Goal: Check status: Check status

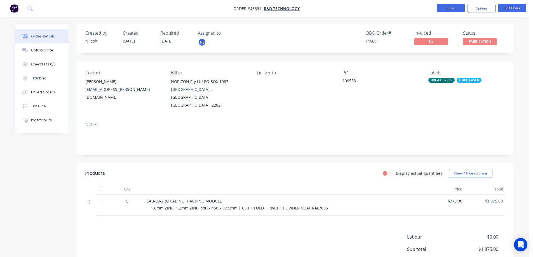
click at [453, 11] on button "Close" at bounding box center [451, 8] width 28 height 8
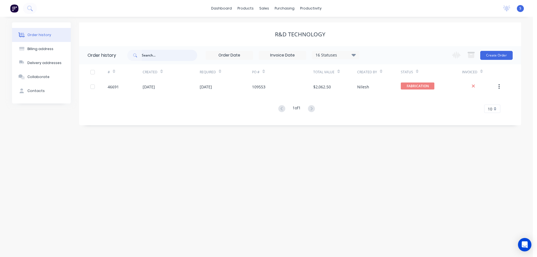
click at [154, 57] on input "text" at bounding box center [169, 55] width 55 height 11
type input "midway"
drag, startPoint x: 155, startPoint y: 57, endPoint x: 71, endPoint y: 62, distance: 84.0
click at [96, 61] on header "Order history midway 16 Statuses Invoice Status Invoiced Not Invoiced Partial O…" at bounding box center [300, 55] width 442 height 18
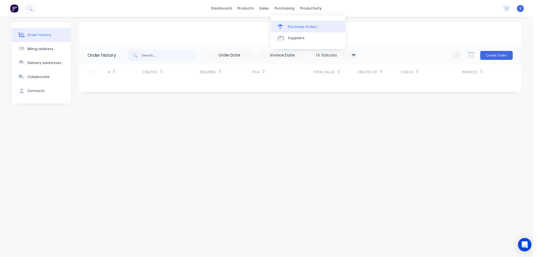
click at [293, 25] on div "Purchase Orders" at bounding box center [303, 26] width 30 height 5
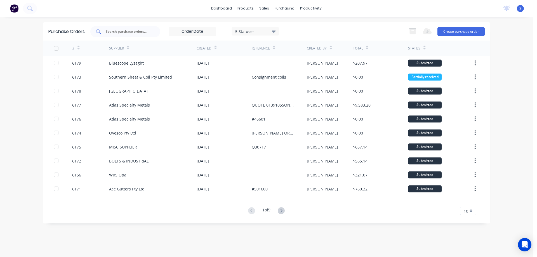
click at [121, 33] on input "text" at bounding box center [128, 32] width 46 height 6
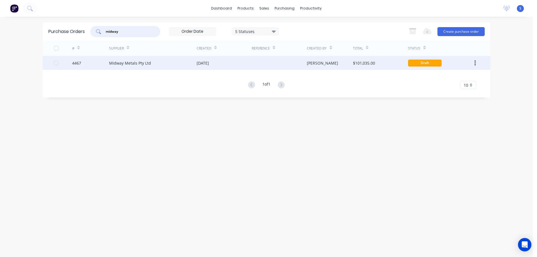
type input "midway"
click at [222, 64] on div "[DATE]" at bounding box center [224, 63] width 55 height 14
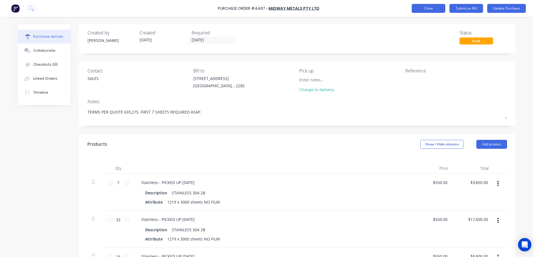
type textarea "x"
click at [425, 12] on button "Close" at bounding box center [429, 8] width 34 height 9
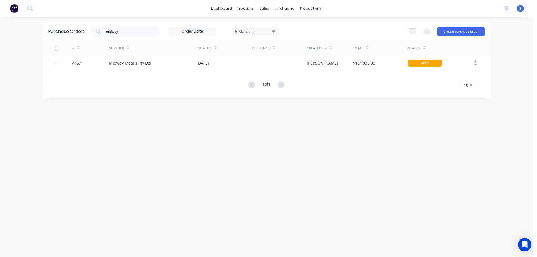
drag, startPoint x: 129, startPoint y: 31, endPoint x: 54, endPoint y: 39, distance: 75.7
click at [73, 37] on div "Purchase Orders midway 5 Statuses 5 Statuses Export to Excel (XLSX) Create purc…" at bounding box center [267, 31] width 448 height 18
